Goal: Use online tool/utility: Utilize a website feature to perform a specific function

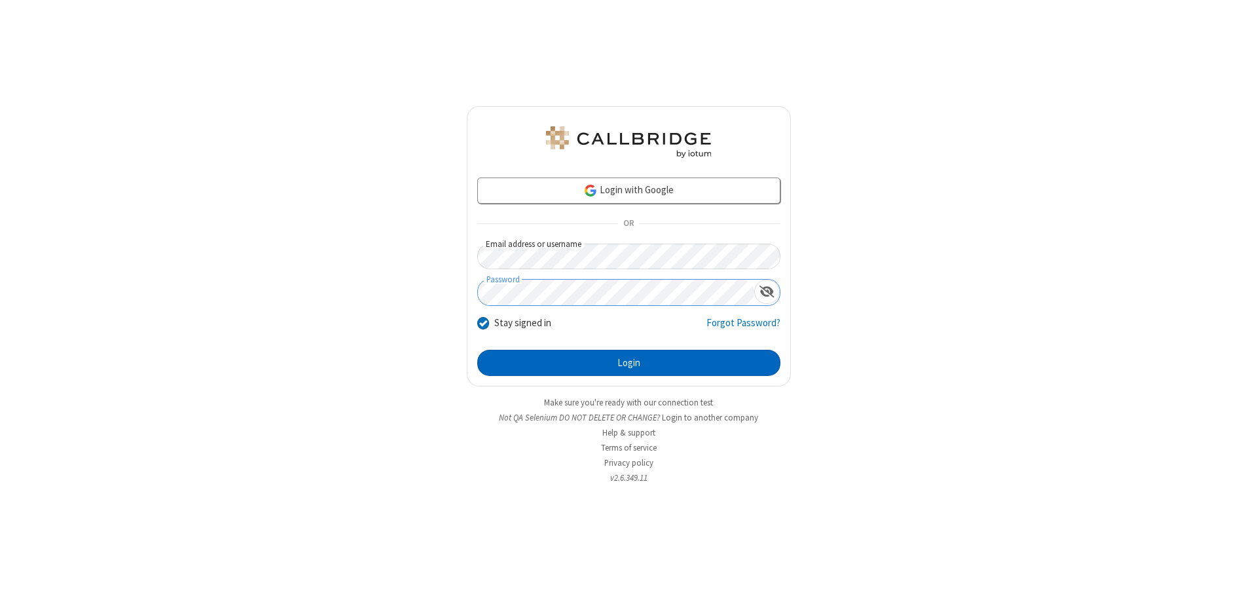
click at [629, 363] on button "Login" at bounding box center [628, 363] width 303 height 26
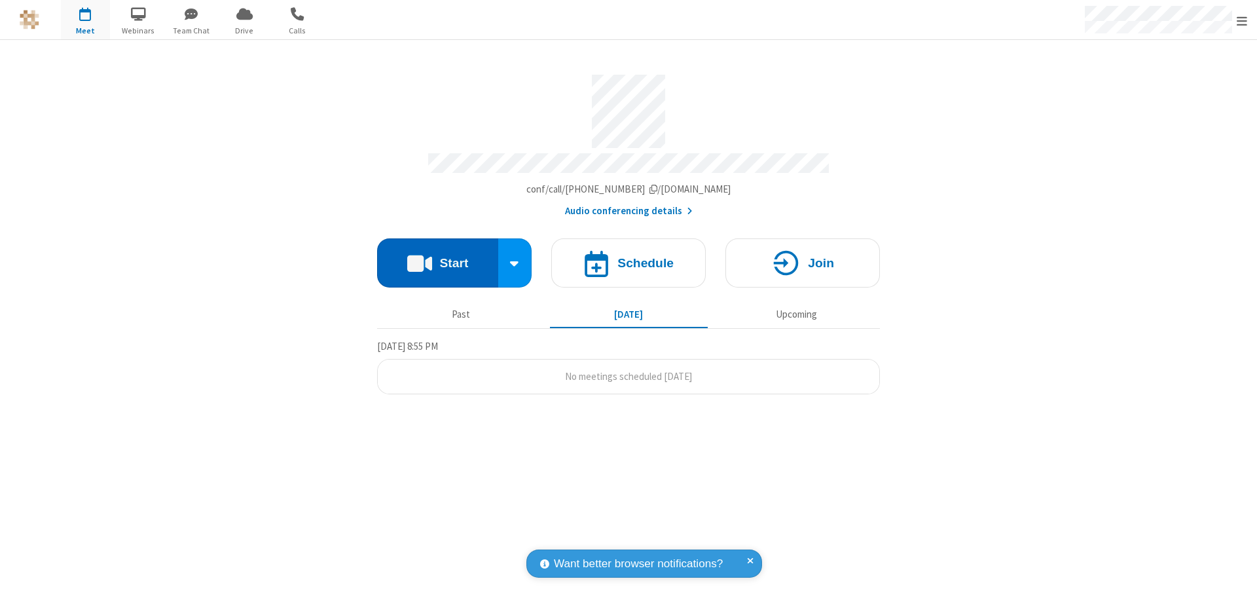
click at [437, 257] on button "Start" at bounding box center [437, 262] width 121 height 49
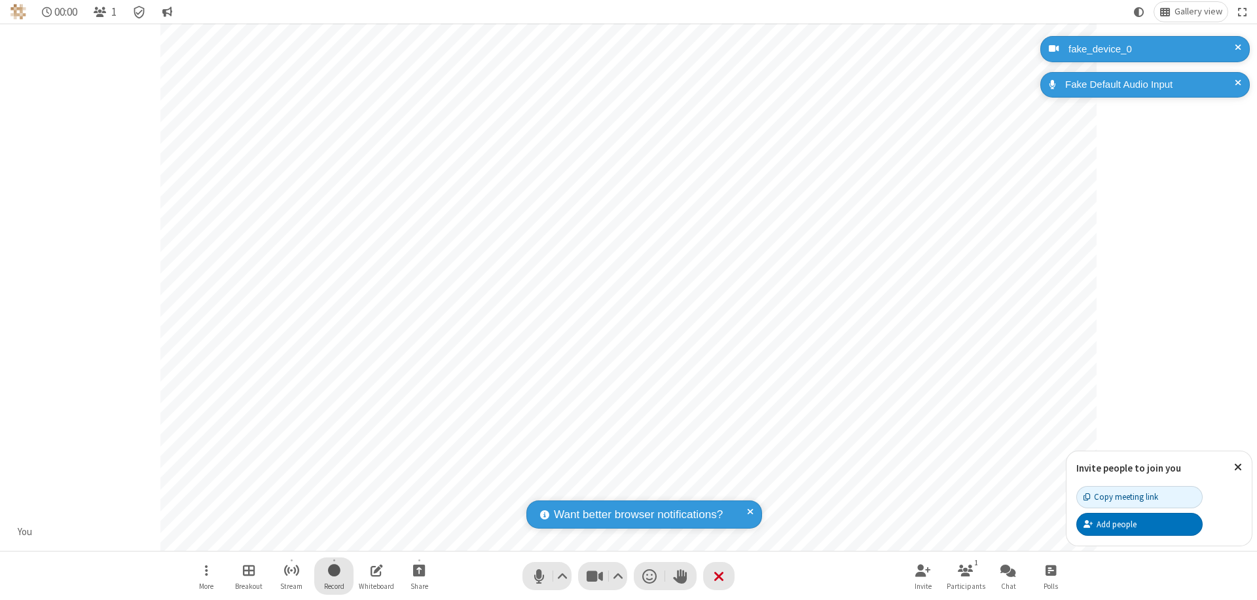
click at [334, 576] on span "Start recording" at bounding box center [334, 570] width 12 height 16
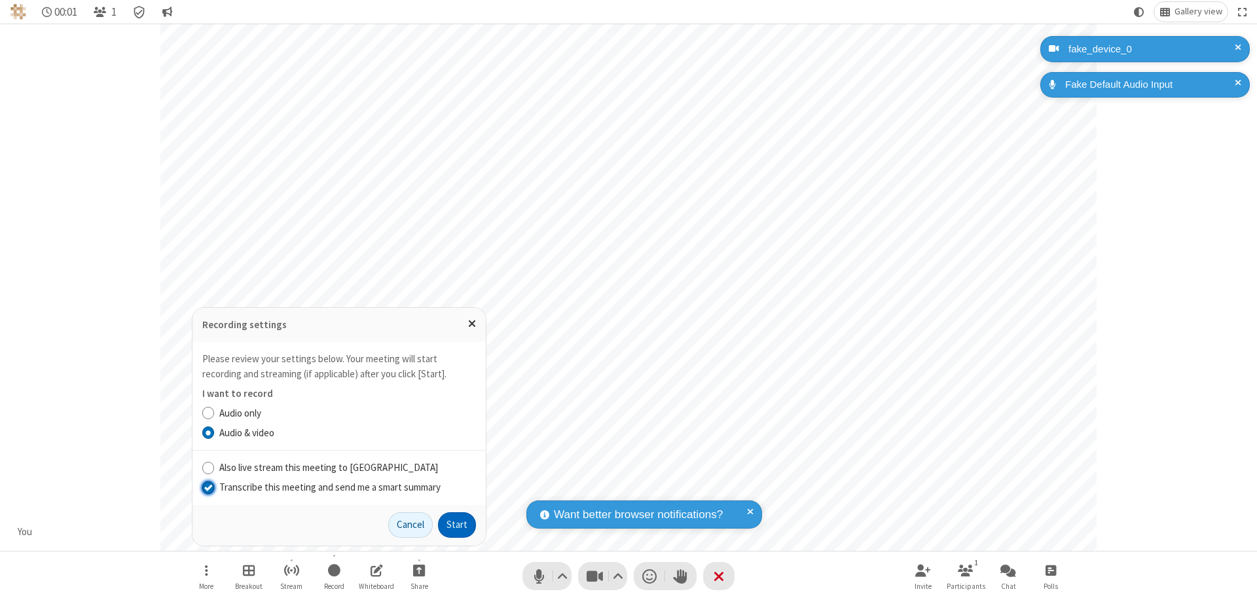
click at [208, 487] on input "Transcribe this meeting and send me a smart summary" at bounding box center [208, 487] width 12 height 14
click at [457, 525] on button "Start" at bounding box center [457, 525] width 38 height 26
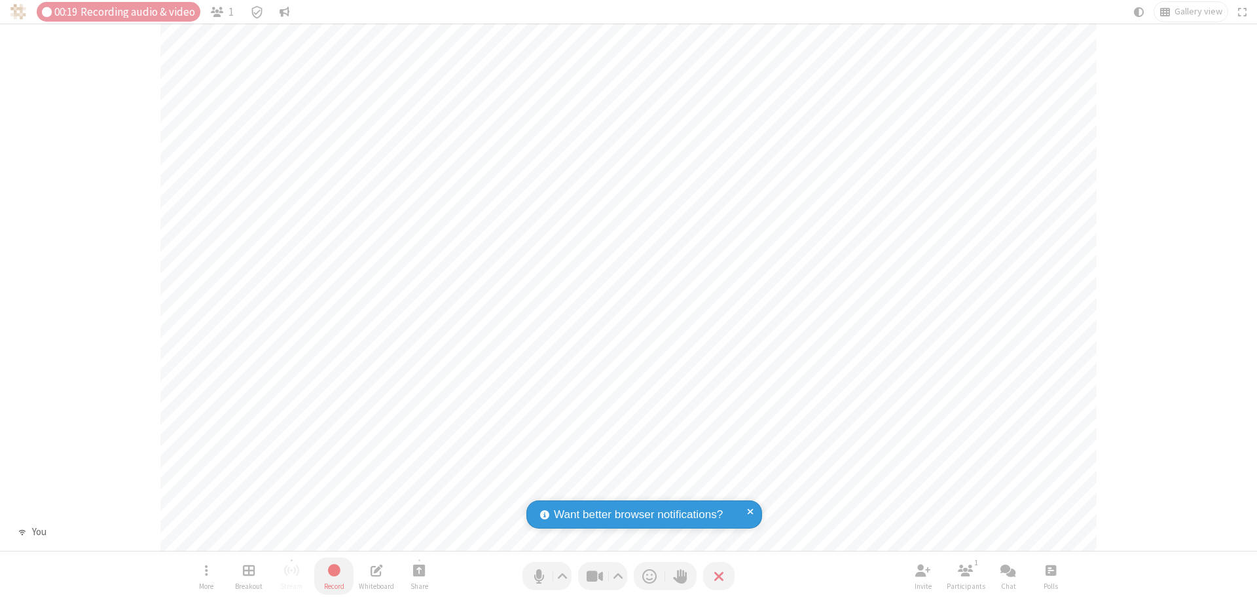
click at [334, 576] on span "Stop recording" at bounding box center [333, 570] width 16 height 18
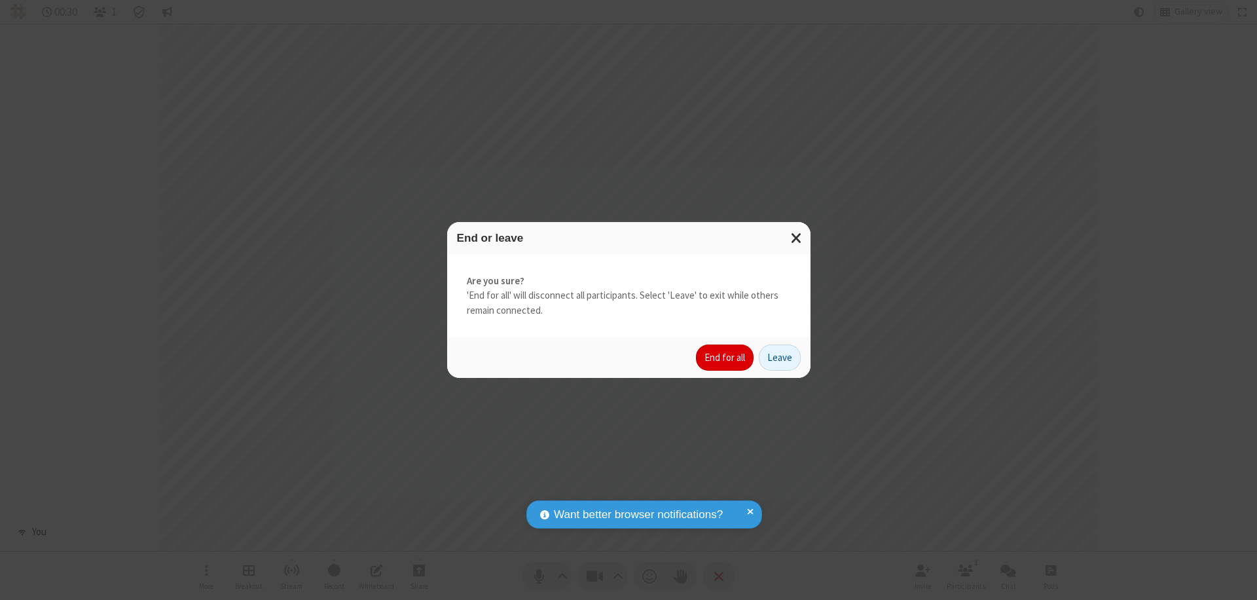
click at [726, 358] on button "End for all" at bounding box center [725, 357] width 58 height 26
